Goal: Information Seeking & Learning: Learn about a topic

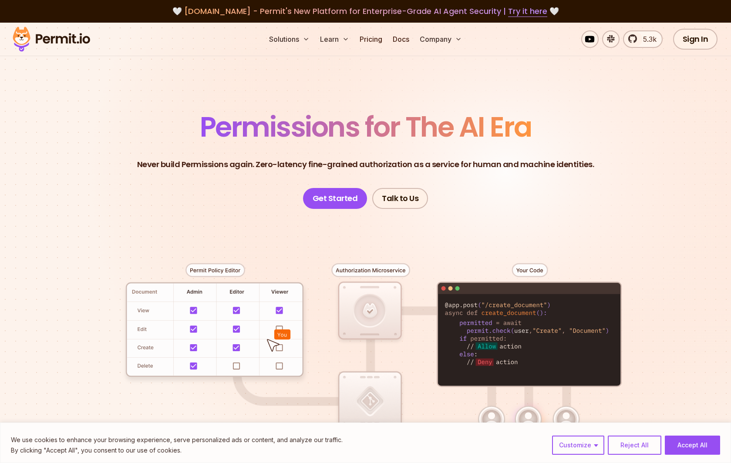
click at [238, 160] on p "Never build Permissions again. Zero-latency fine-grained authorization as a ser…" at bounding box center [365, 165] width 457 height 12
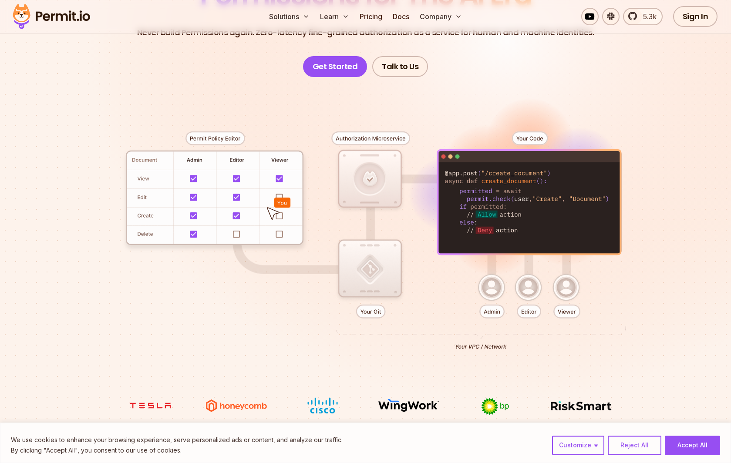
scroll to position [133, 0]
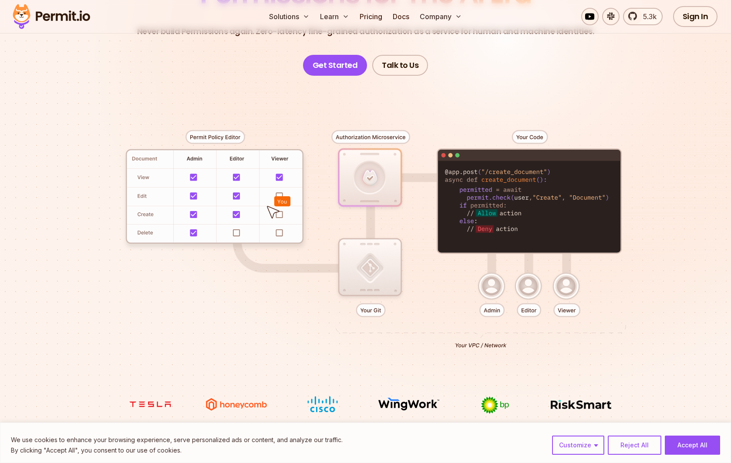
click at [147, 199] on div at bounding box center [366, 236] width 610 height 321
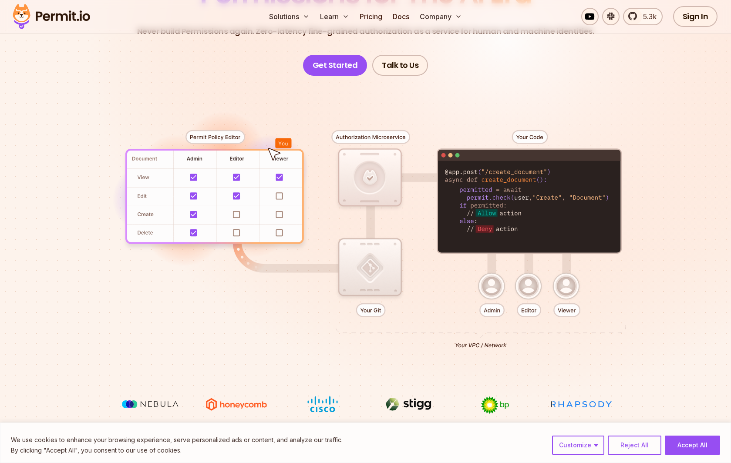
click at [505, 220] on div at bounding box center [366, 236] width 610 height 321
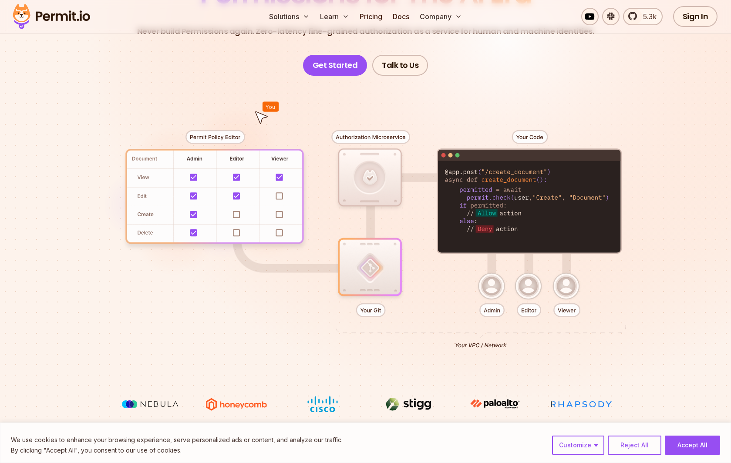
drag, startPoint x: 375, startPoint y: 247, endPoint x: 367, endPoint y: 201, distance: 46.8
click at [374, 246] on div at bounding box center [366, 236] width 610 height 321
click at [375, 153] on div at bounding box center [366, 236] width 610 height 321
click at [512, 189] on div at bounding box center [366, 236] width 610 height 321
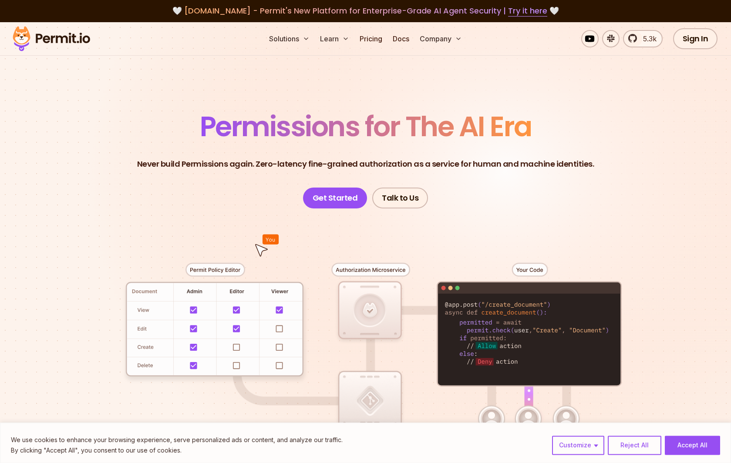
scroll to position [0, 0]
click at [378, 36] on link "Pricing" at bounding box center [371, 38] width 30 height 17
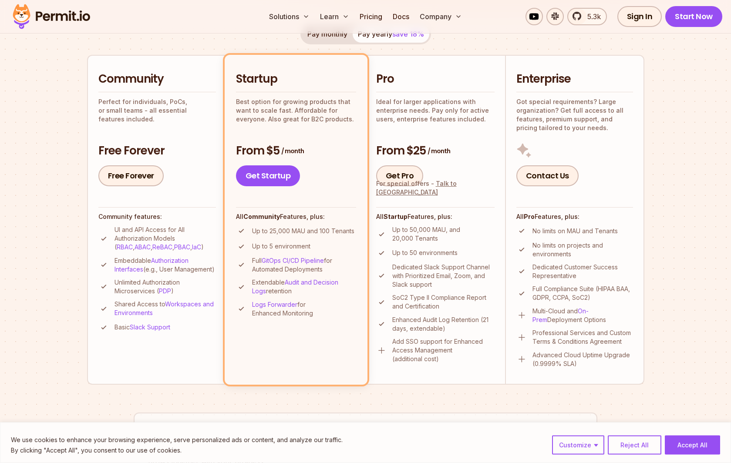
scroll to position [178, 0]
click at [81, 126] on section "Permit Pricing From Free to Predictable Scaling From a startup with 100 users t…" at bounding box center [365, 316] width 731 height 942
